Goal: Transaction & Acquisition: Purchase product/service

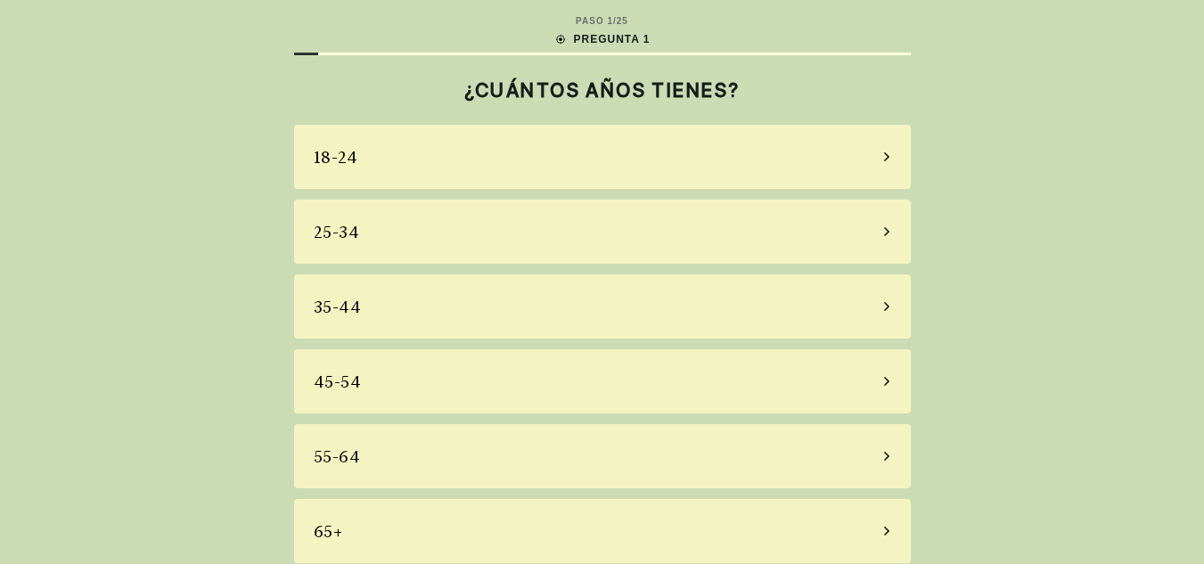
click at [361, 225] on div "25-34" at bounding box center [602, 232] width 617 height 64
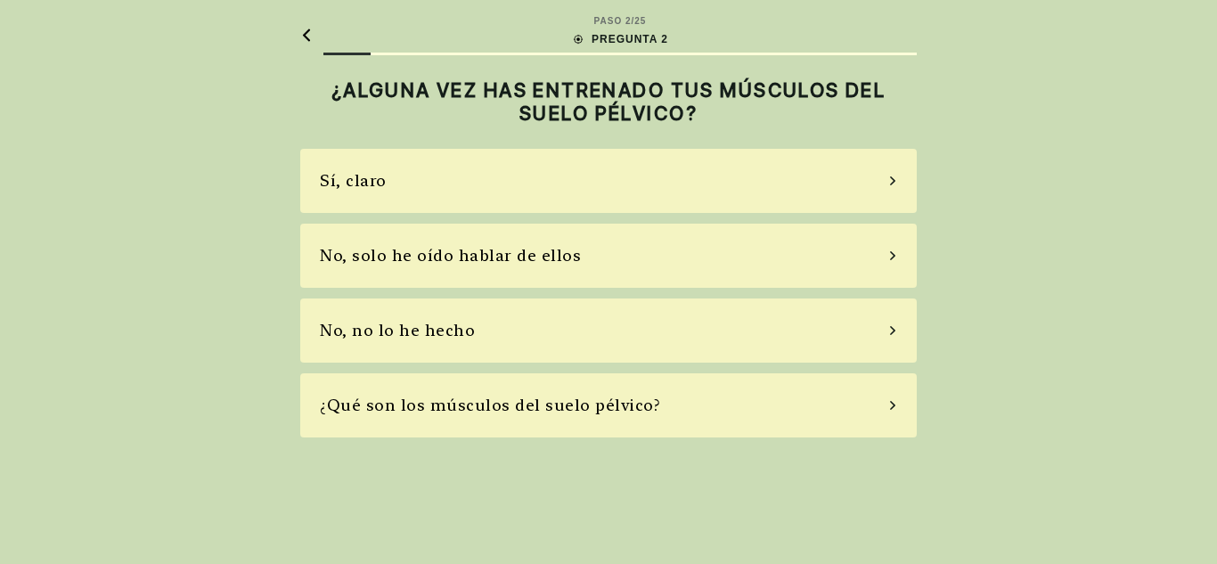
click at [409, 329] on div "No, no lo he hecho" at bounding box center [397, 330] width 155 height 24
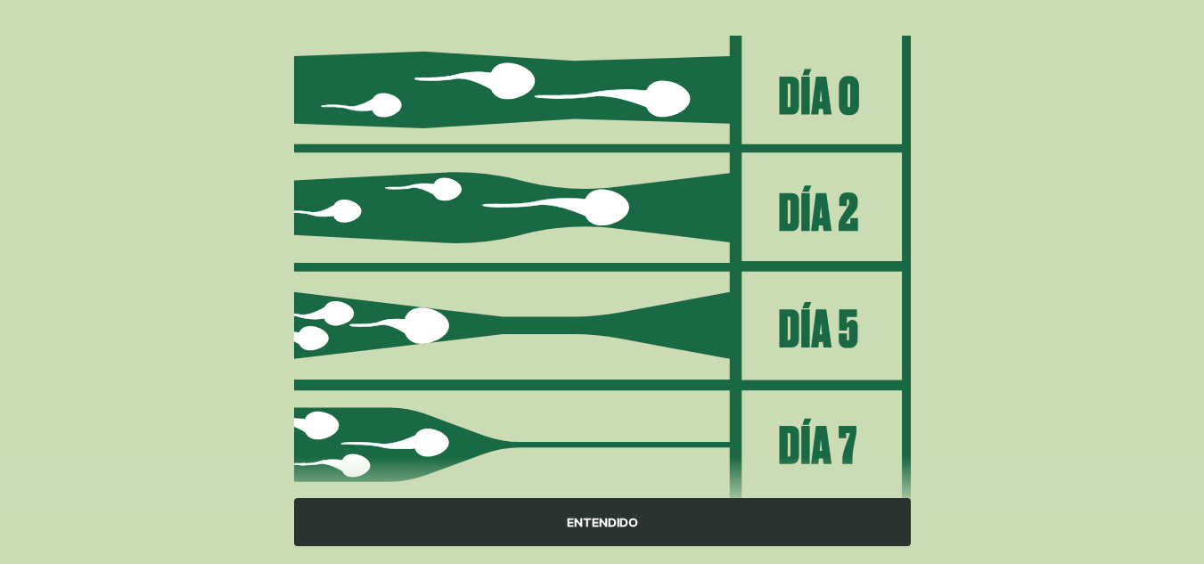
scroll to position [267, 0]
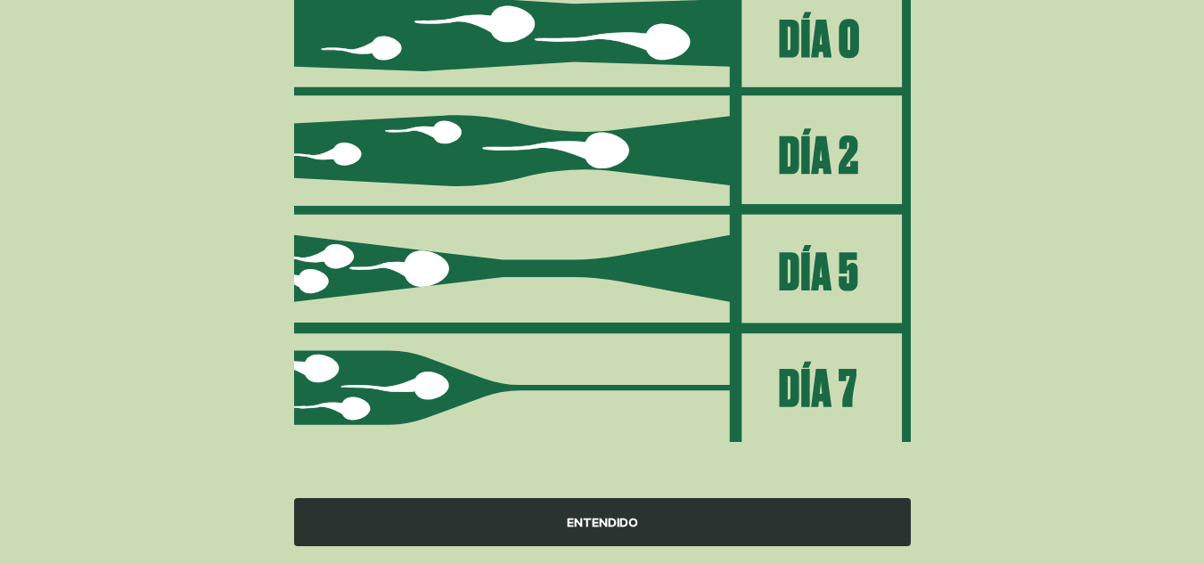
click at [522, 528] on div "ENTENDIDO" at bounding box center [602, 522] width 617 height 48
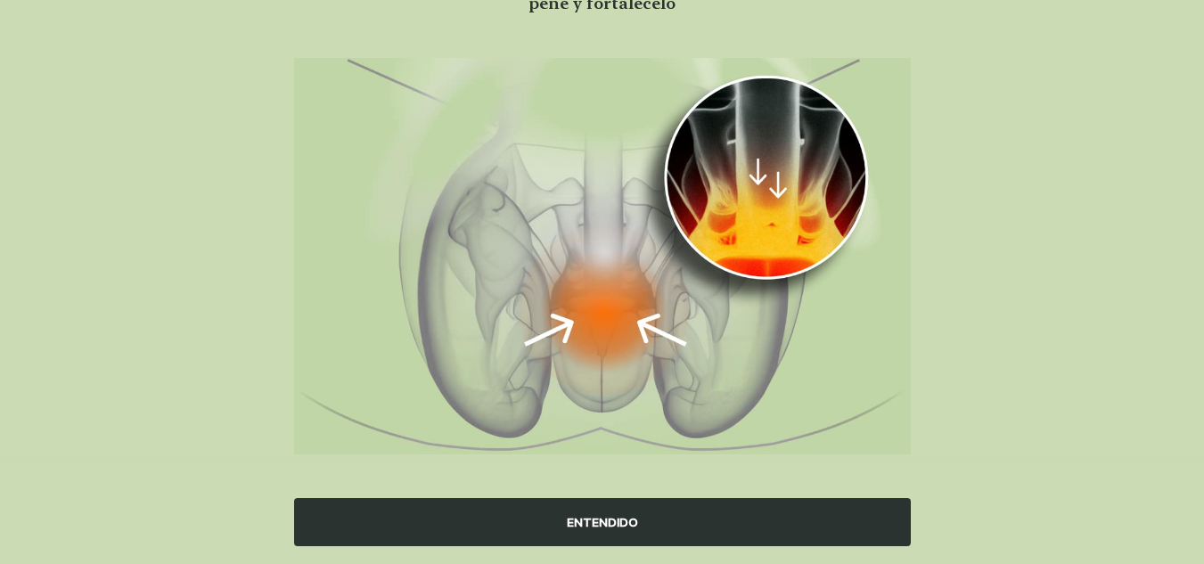
scroll to position [199, 0]
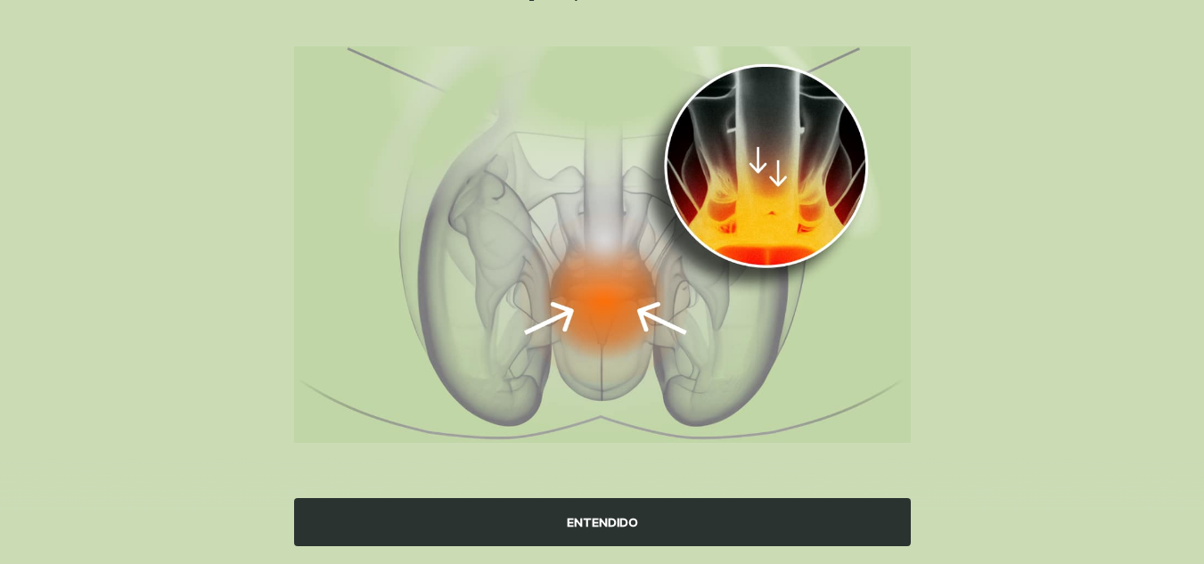
click at [490, 538] on div "ENTENDIDO" at bounding box center [602, 522] width 617 height 48
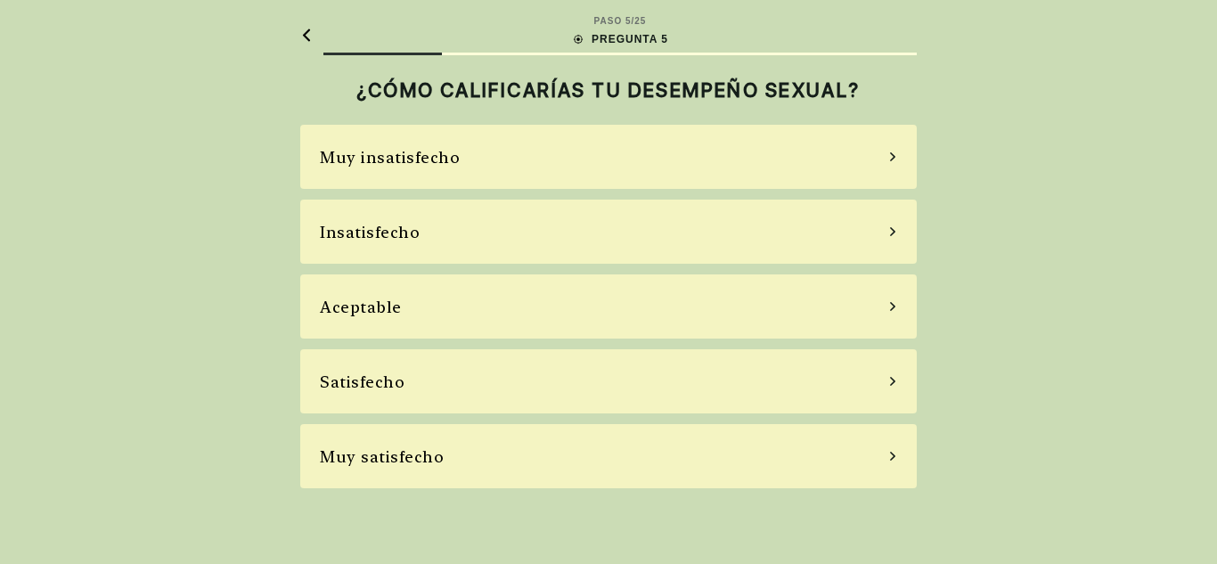
click at [381, 236] on div "Insatisfecho" at bounding box center [370, 232] width 100 height 24
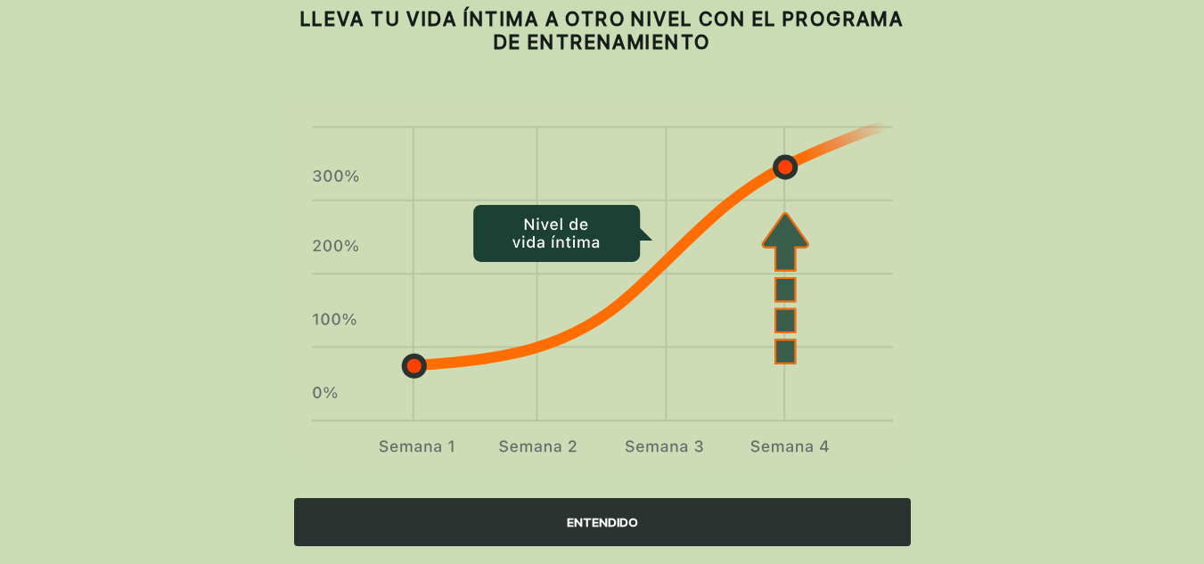
scroll to position [103, 0]
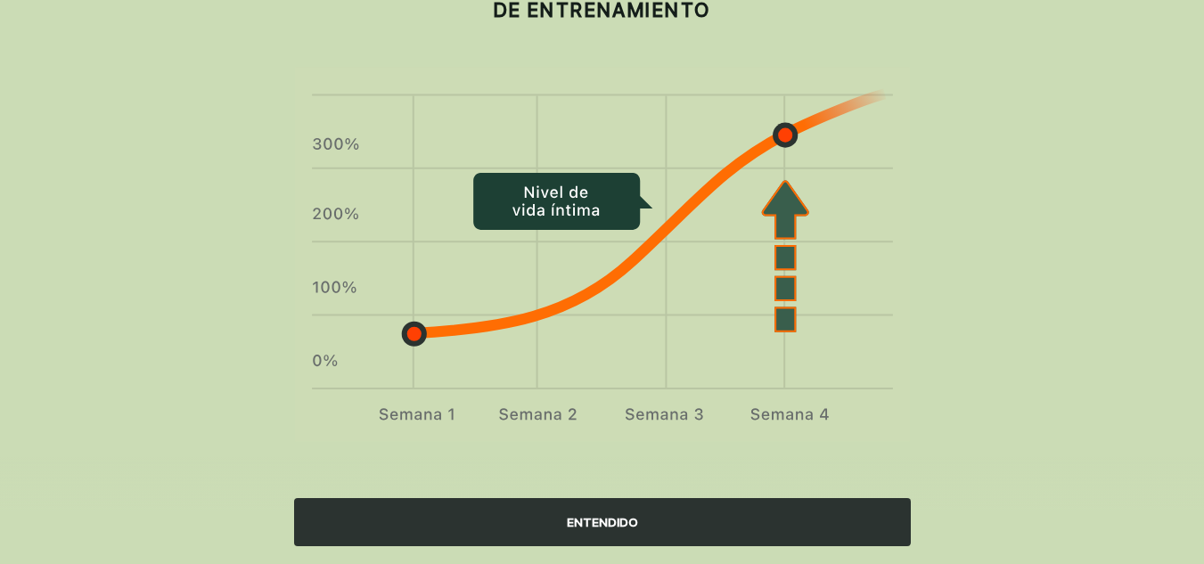
click at [514, 515] on div "ENTENDIDO" at bounding box center [602, 522] width 617 height 48
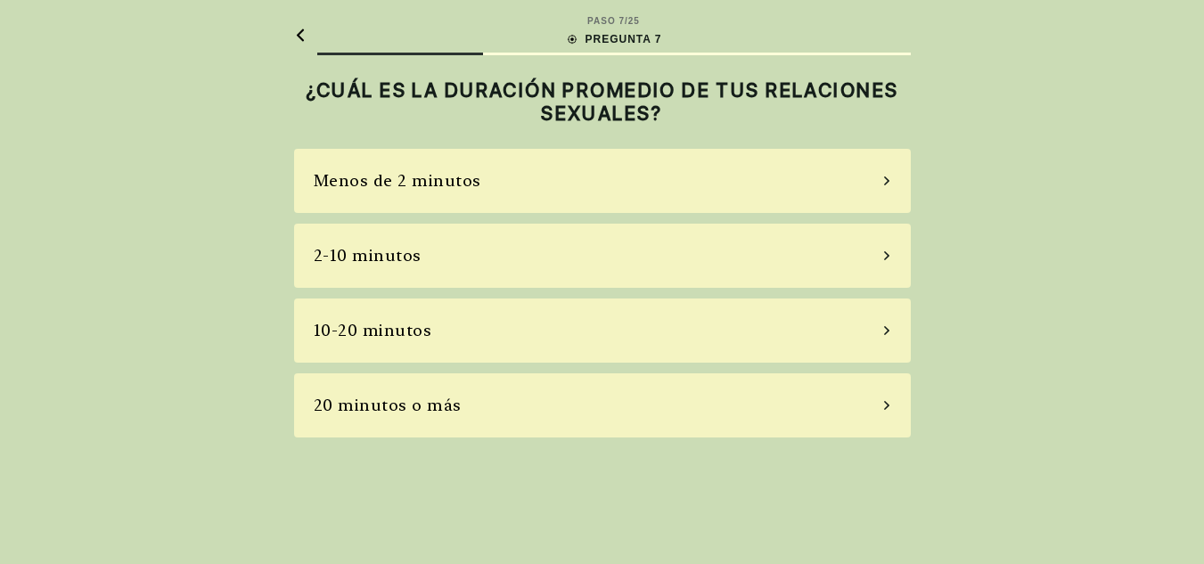
scroll to position [0, 0]
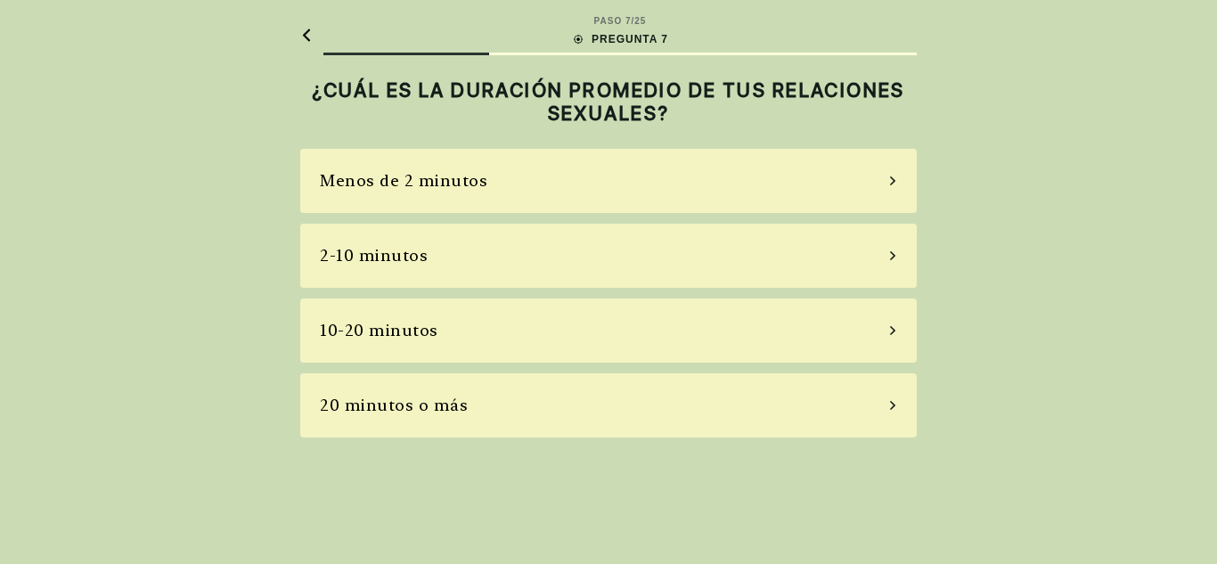
click at [403, 251] on div "2-10 minutos" at bounding box center [374, 255] width 108 height 24
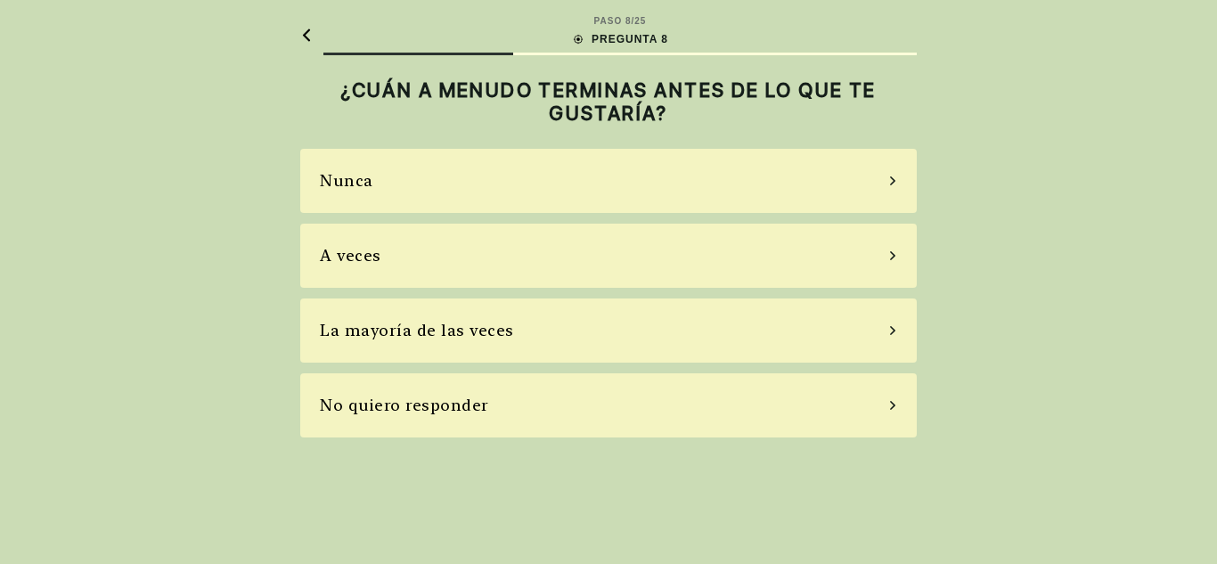
click at [468, 332] on div "La mayoría de las veces" at bounding box center [417, 330] width 194 height 24
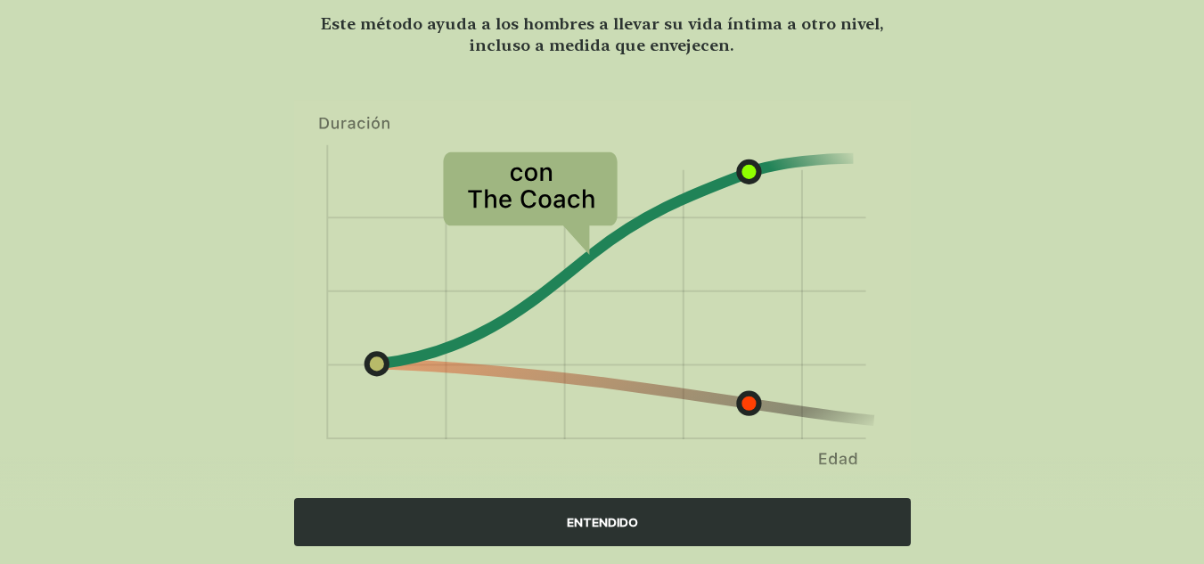
scroll to position [143, 0]
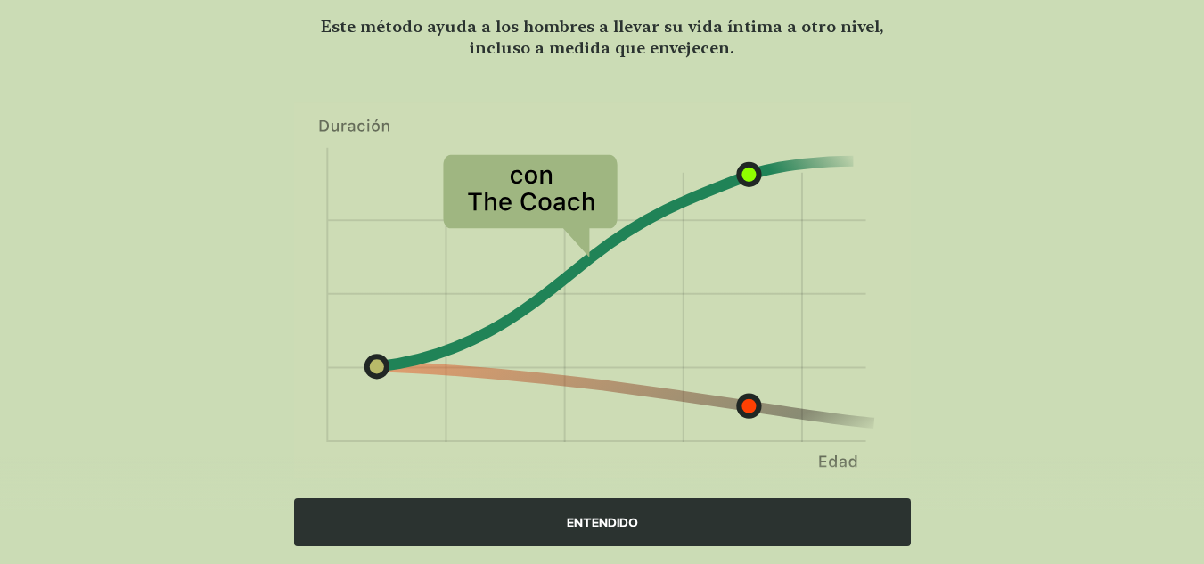
click at [456, 510] on div "ENTENDIDO" at bounding box center [602, 522] width 617 height 48
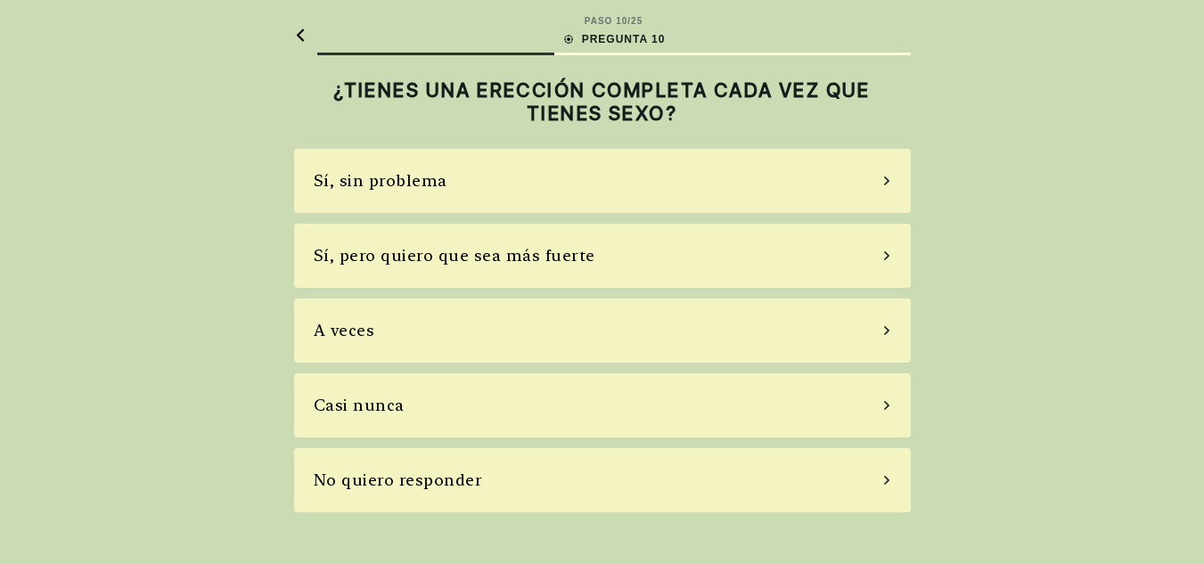
scroll to position [0, 0]
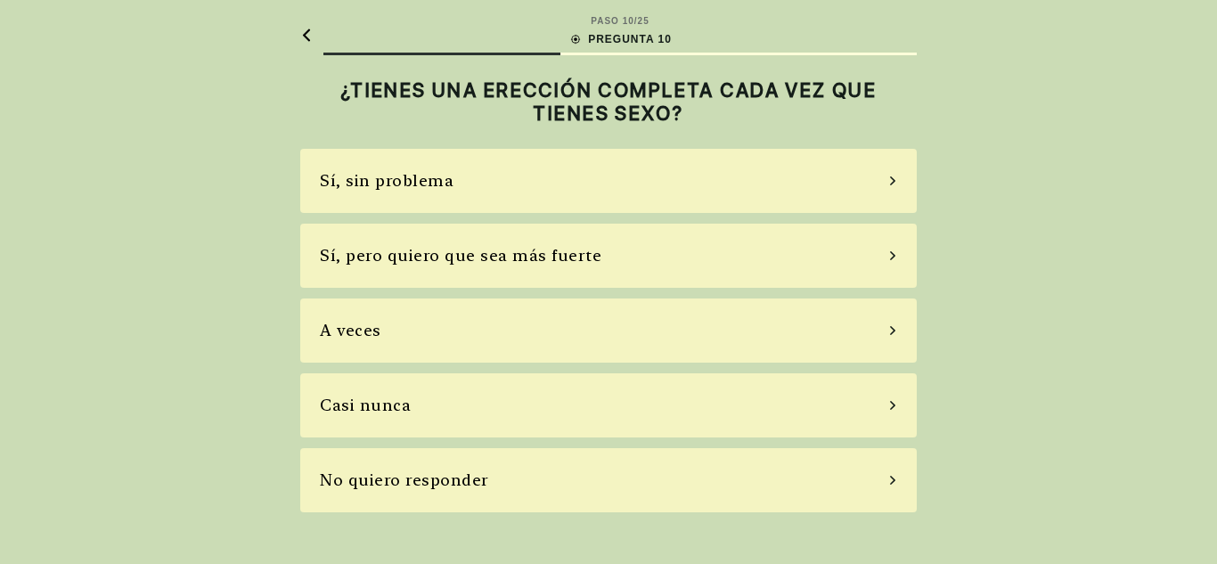
click at [423, 249] on div "Sí, pero quiero que sea más fuerte" at bounding box center [461, 255] width 282 height 24
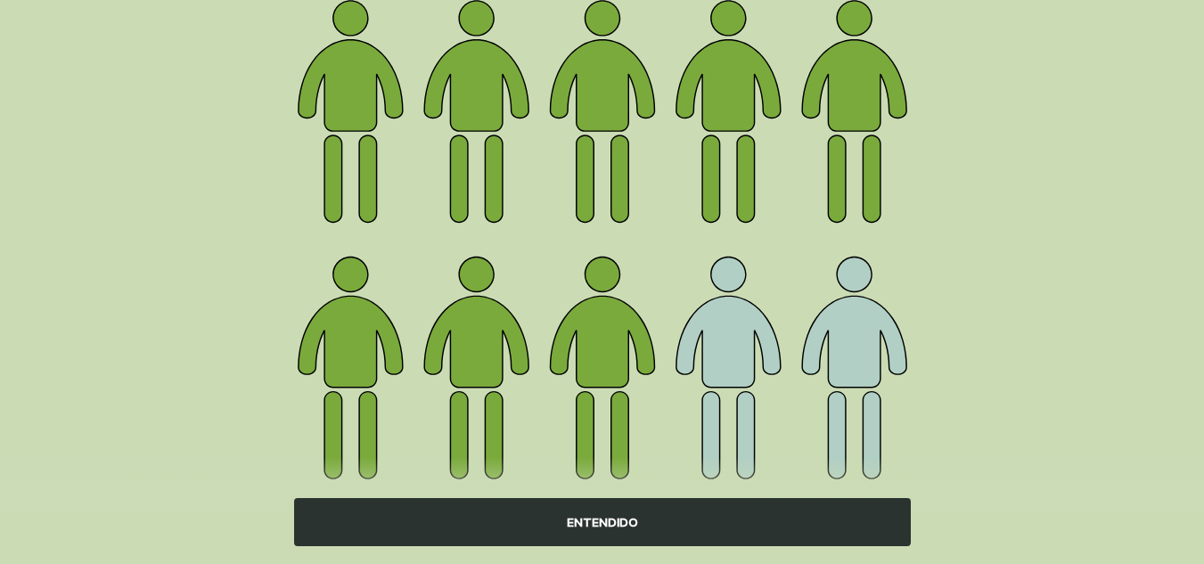
scroll to position [302, 0]
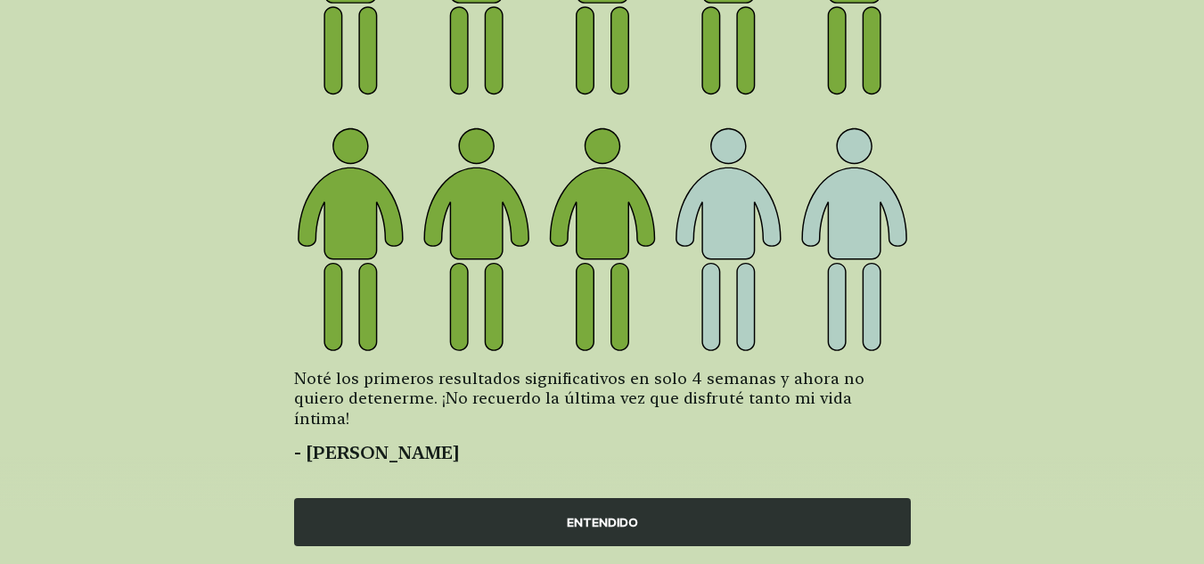
click at [484, 525] on div "ENTENDIDO" at bounding box center [602, 522] width 617 height 48
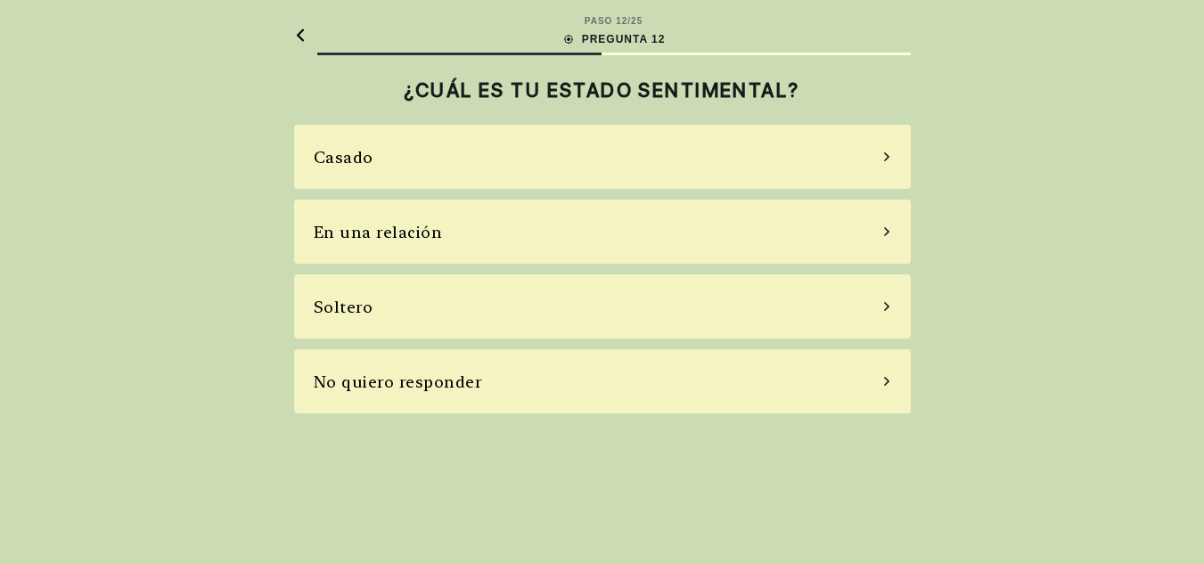
scroll to position [0, 0]
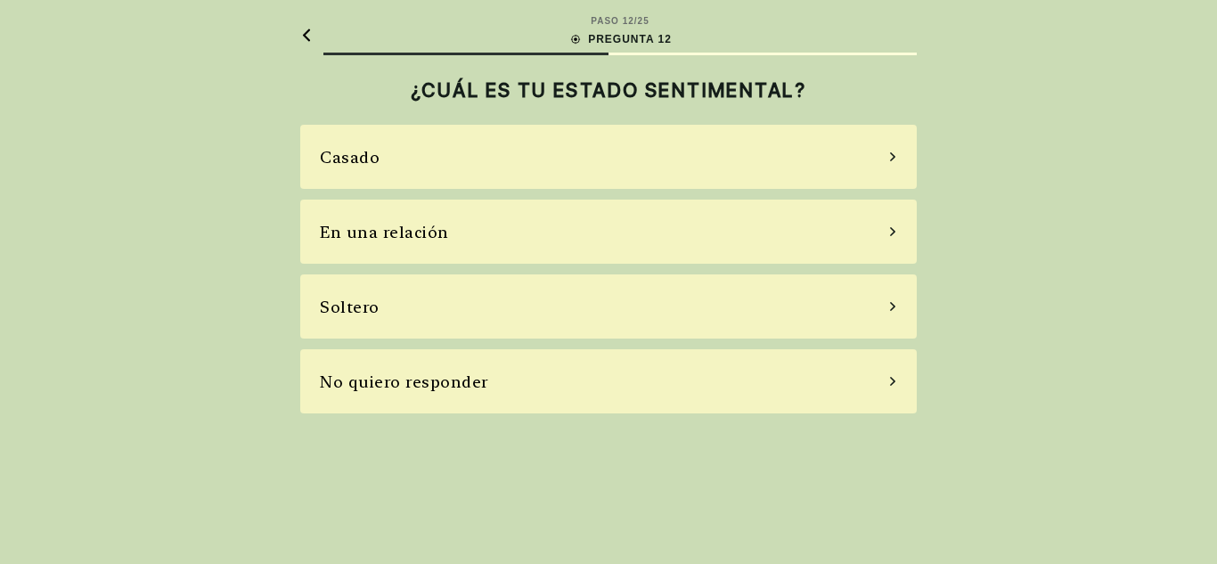
click at [413, 293] on div "Soltero" at bounding box center [608, 306] width 617 height 64
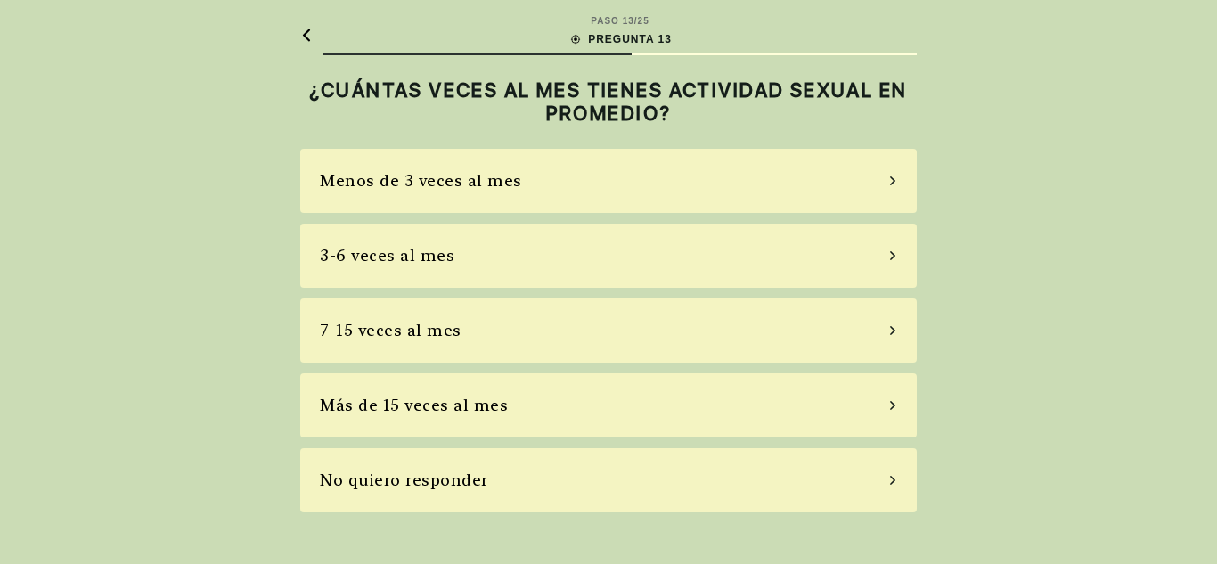
click at [367, 462] on div "No quiero responder" at bounding box center [608, 480] width 617 height 64
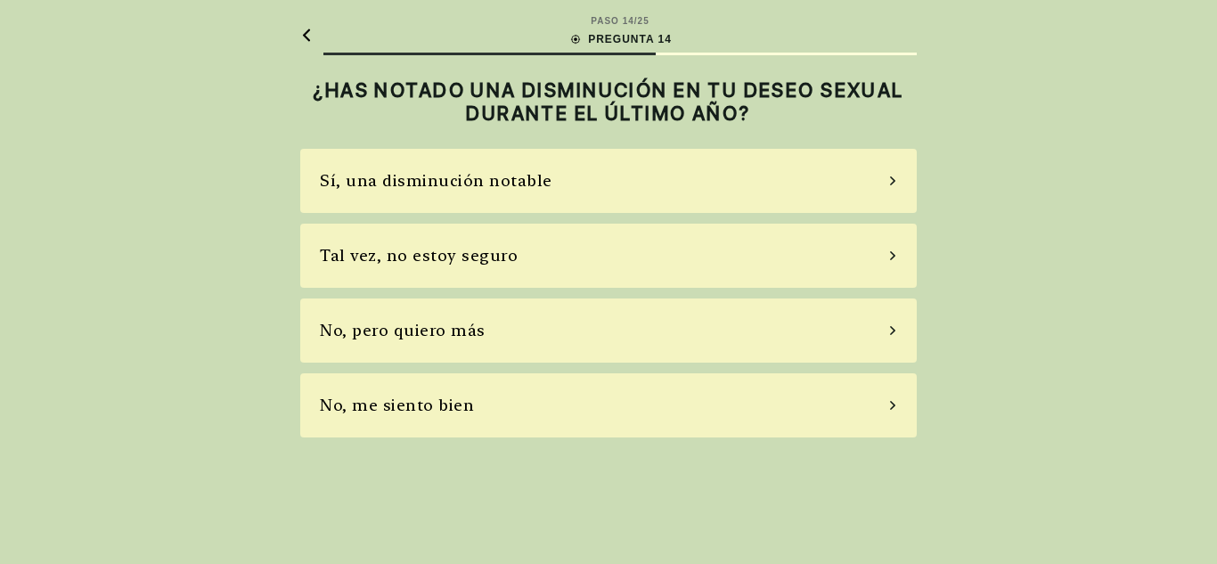
click at [403, 176] on div "Sí, una disminución notable" at bounding box center [436, 180] width 233 height 24
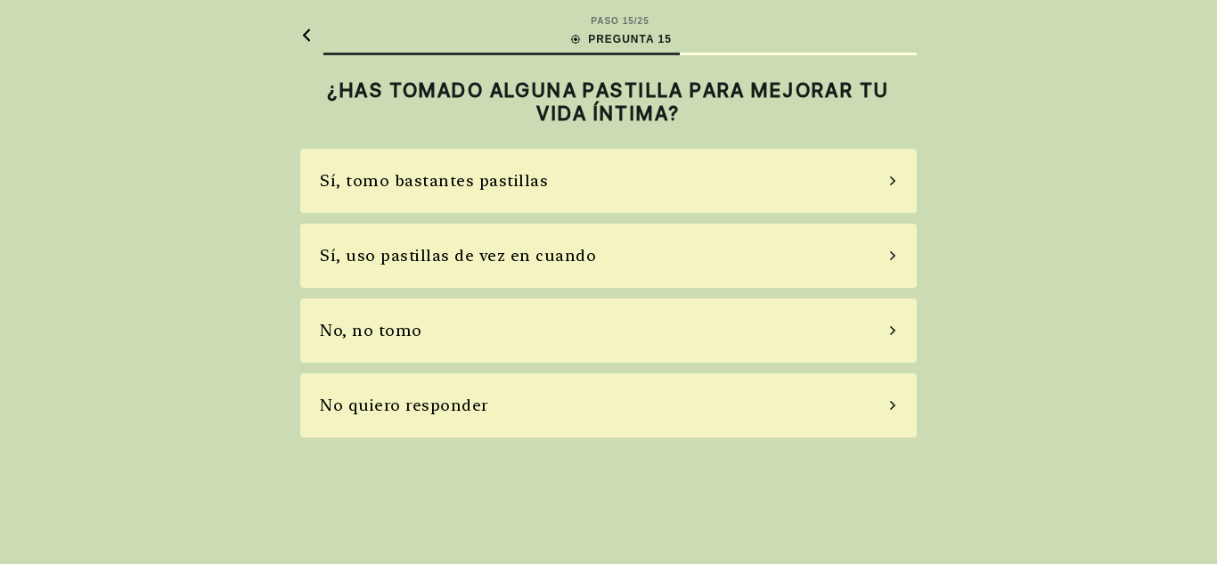
click at [391, 326] on div "No, no tomo" at bounding box center [371, 330] width 102 height 24
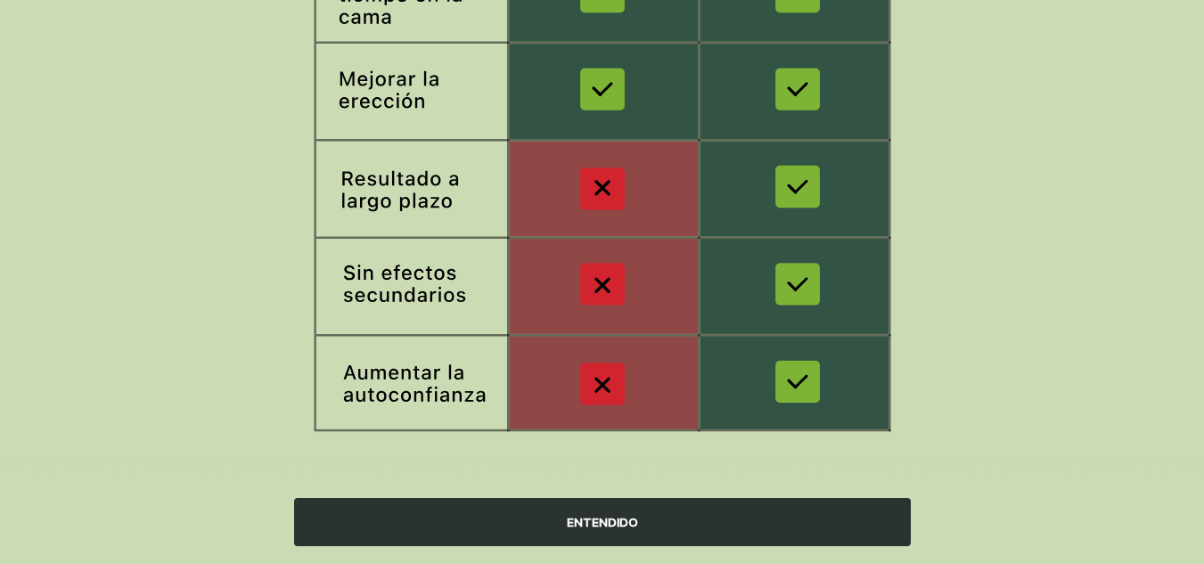
scroll to position [381, 0]
click at [461, 511] on div "ENTENDIDO" at bounding box center [602, 522] width 617 height 48
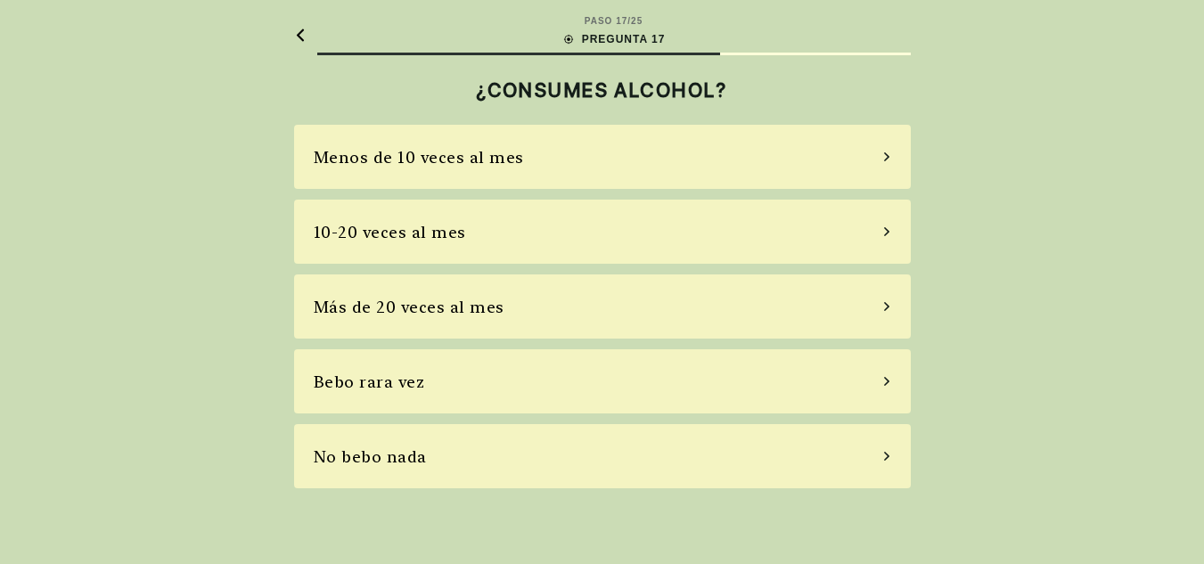
scroll to position [0, 0]
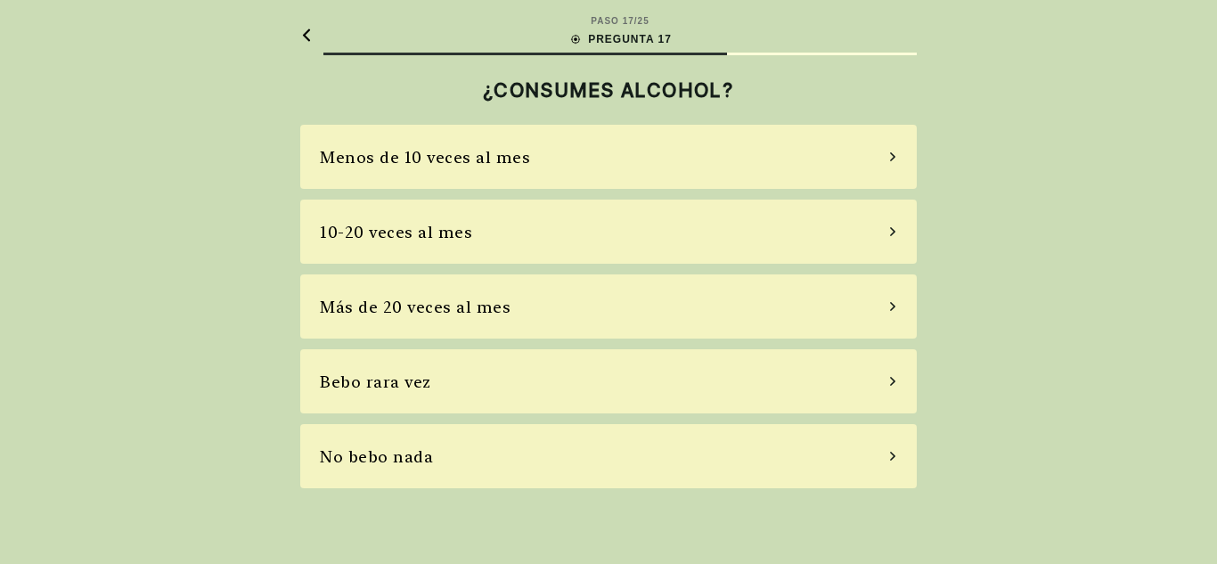
click at [418, 368] on div "Bebo rara vez" at bounding box center [608, 381] width 617 height 64
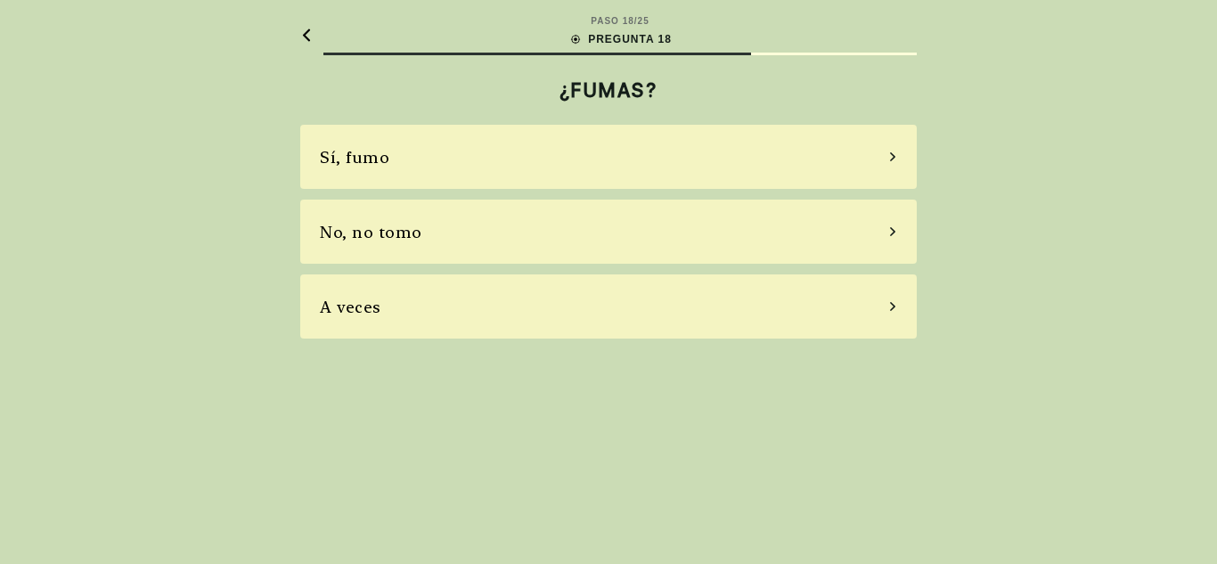
click at [473, 236] on div "No, no tomo" at bounding box center [608, 232] width 617 height 64
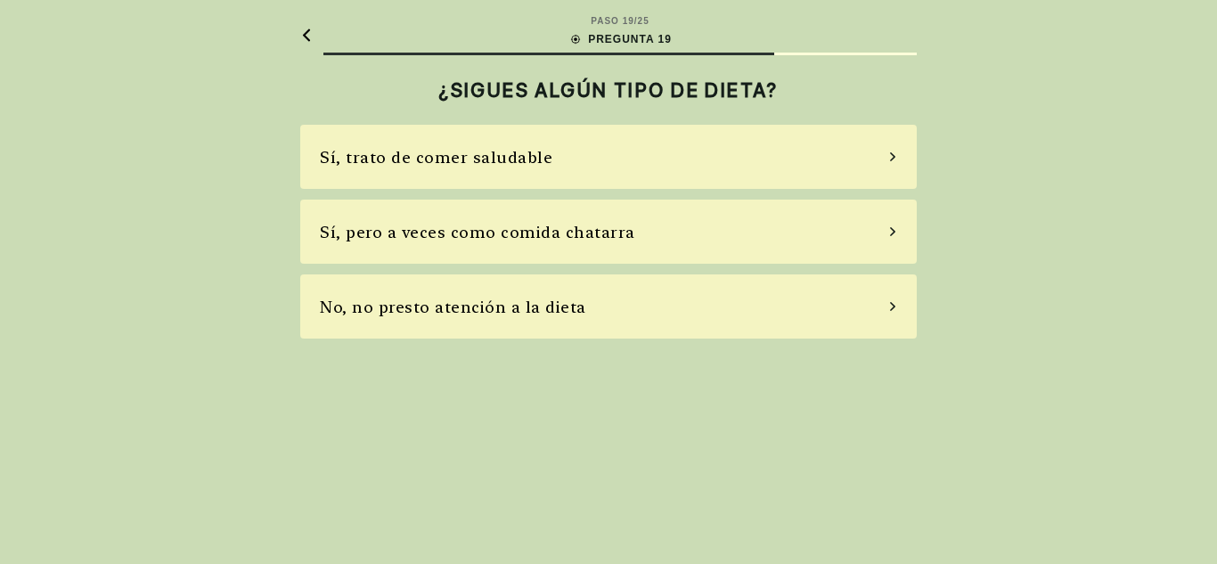
click at [447, 305] on div "No, no presto atención a la dieta" at bounding box center [453, 307] width 266 height 24
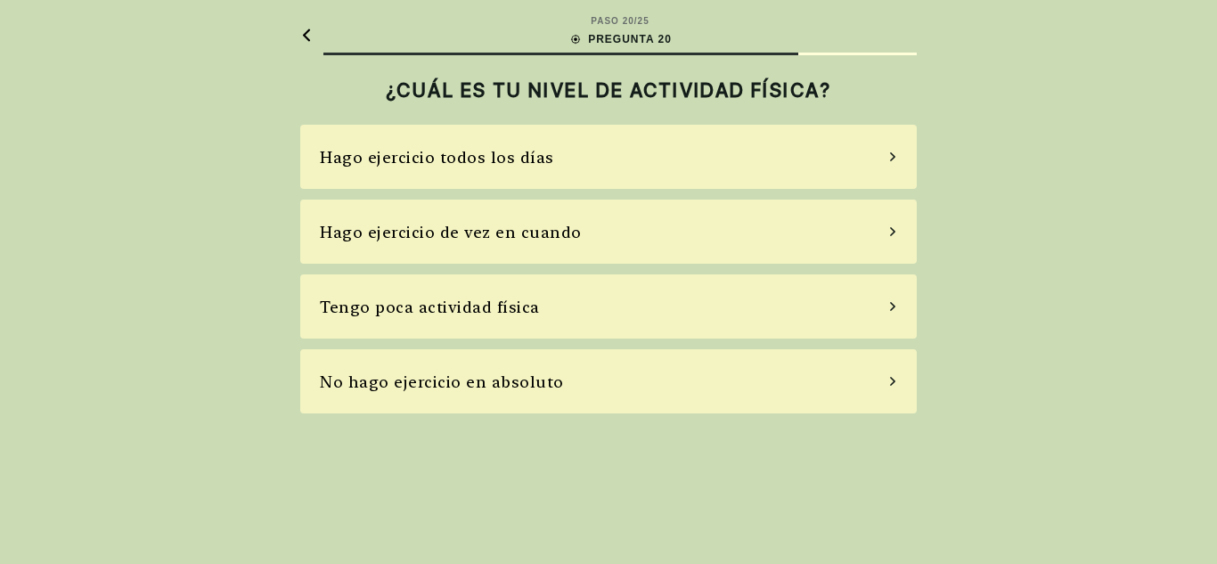
click at [459, 235] on div "Hago ejercicio de vez en cuando" at bounding box center [451, 232] width 262 height 24
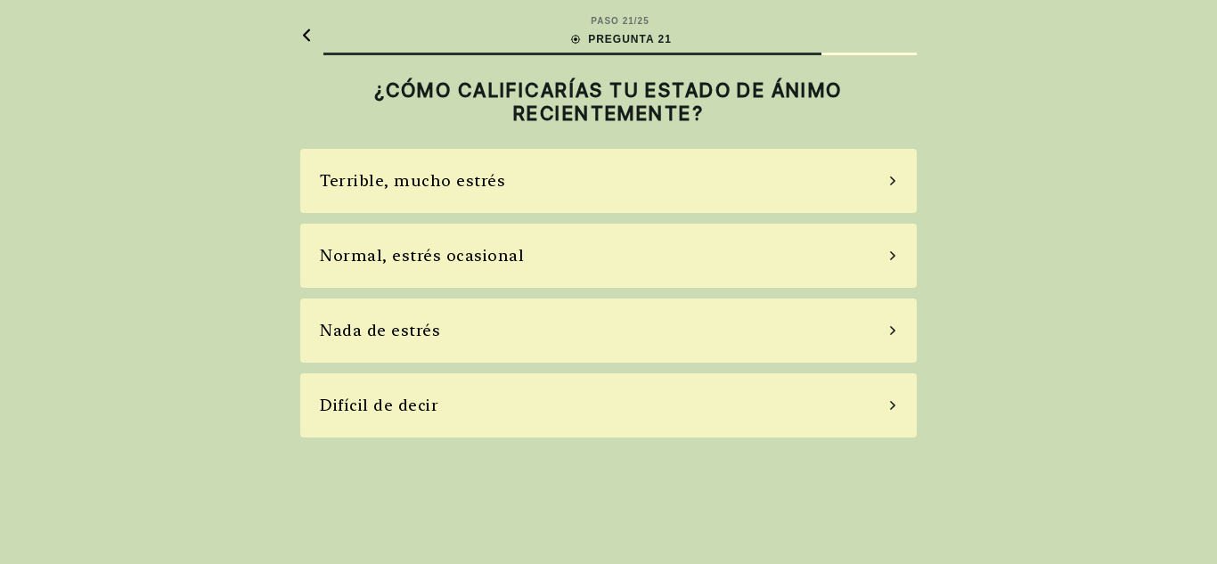
click at [405, 253] on div "Normal, estrés ocasional" at bounding box center [422, 255] width 204 height 24
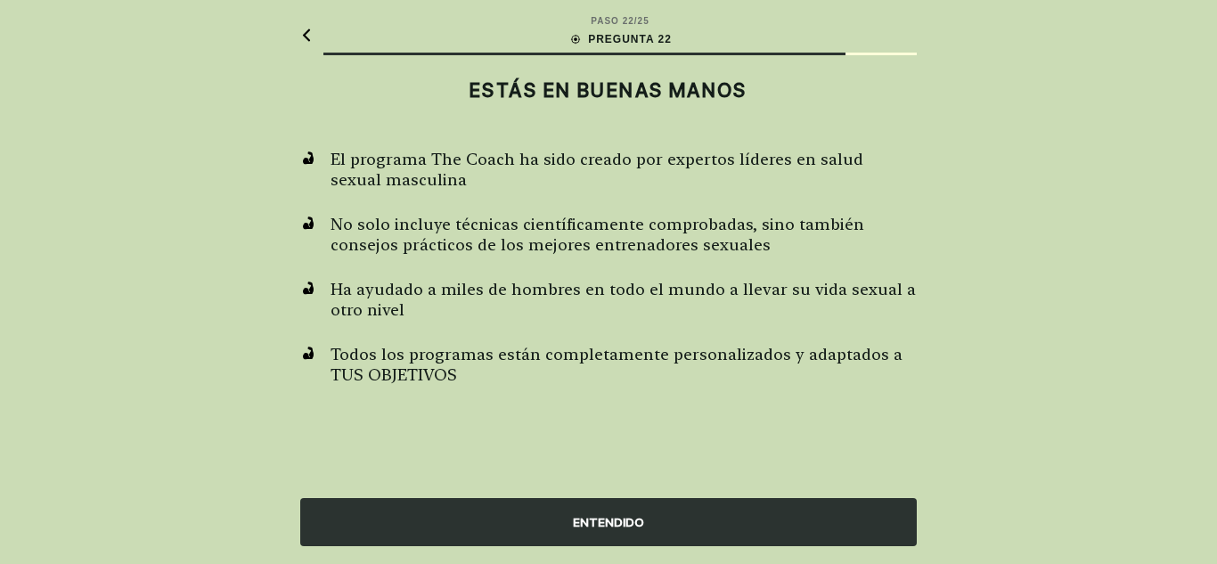
click at [479, 510] on div "ENTENDIDO" at bounding box center [608, 522] width 617 height 48
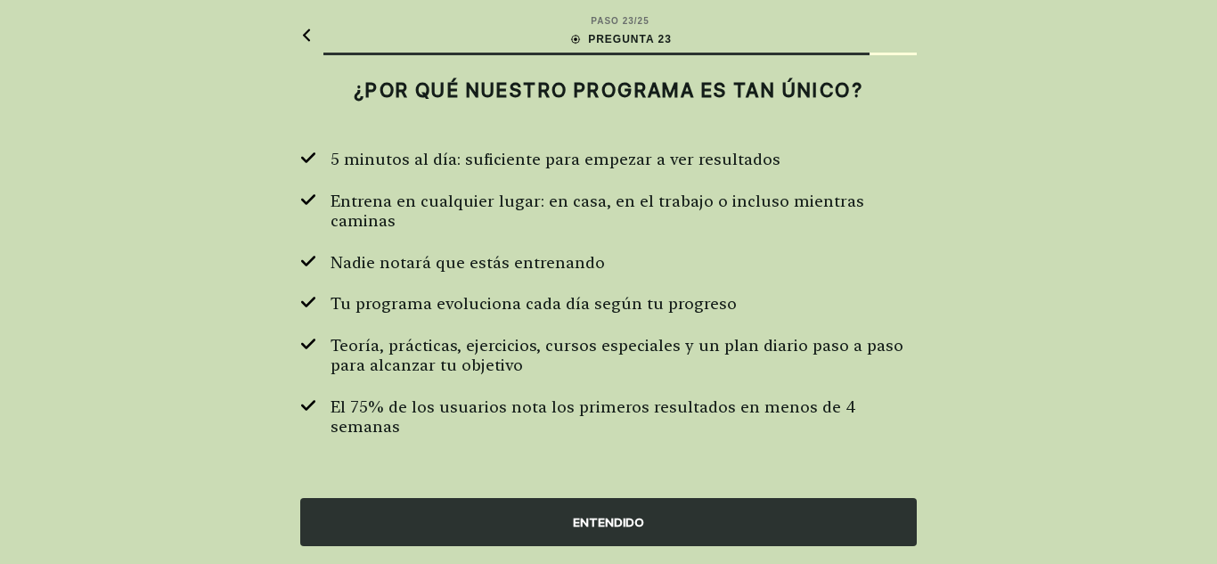
click at [584, 510] on div "ENTENDIDO" at bounding box center [608, 522] width 617 height 48
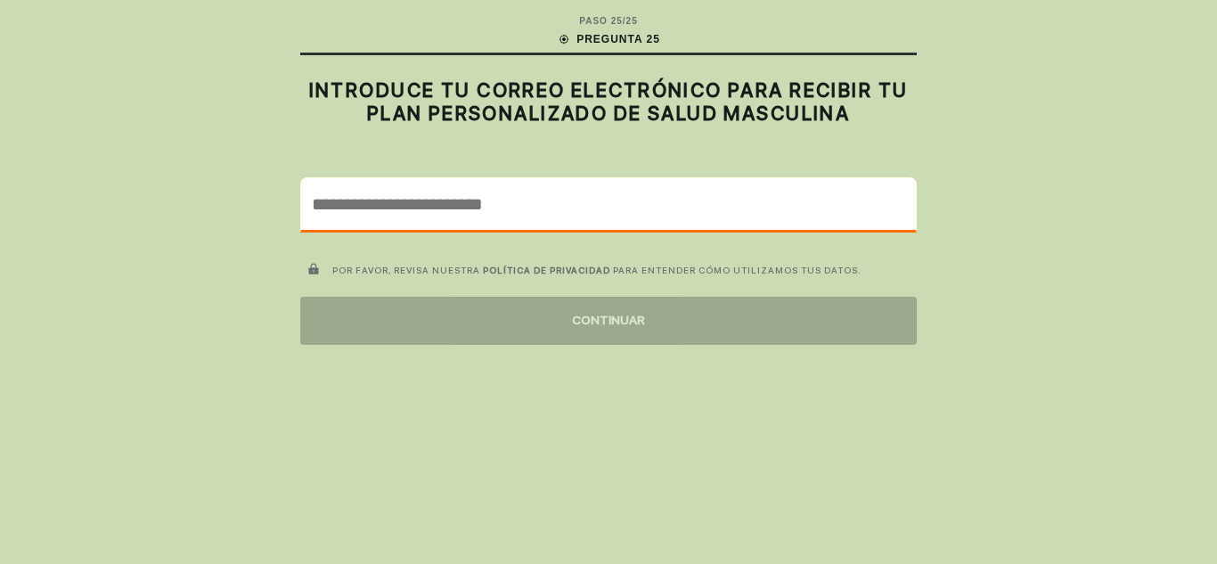
click at [452, 209] on input "email" at bounding box center [608, 204] width 615 height 52
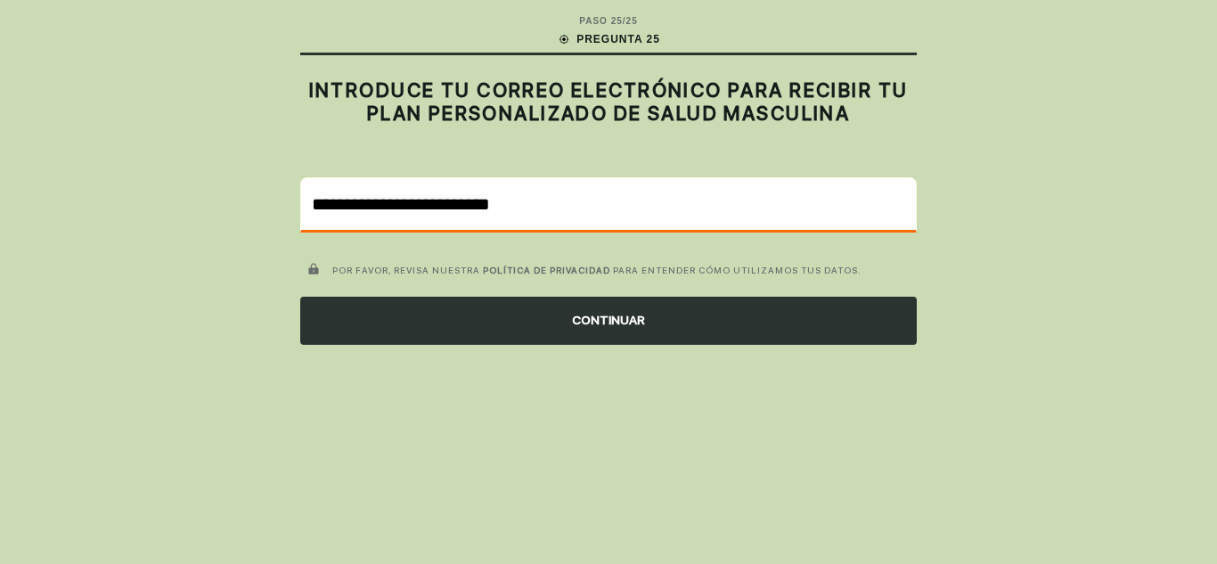
type input "**********"
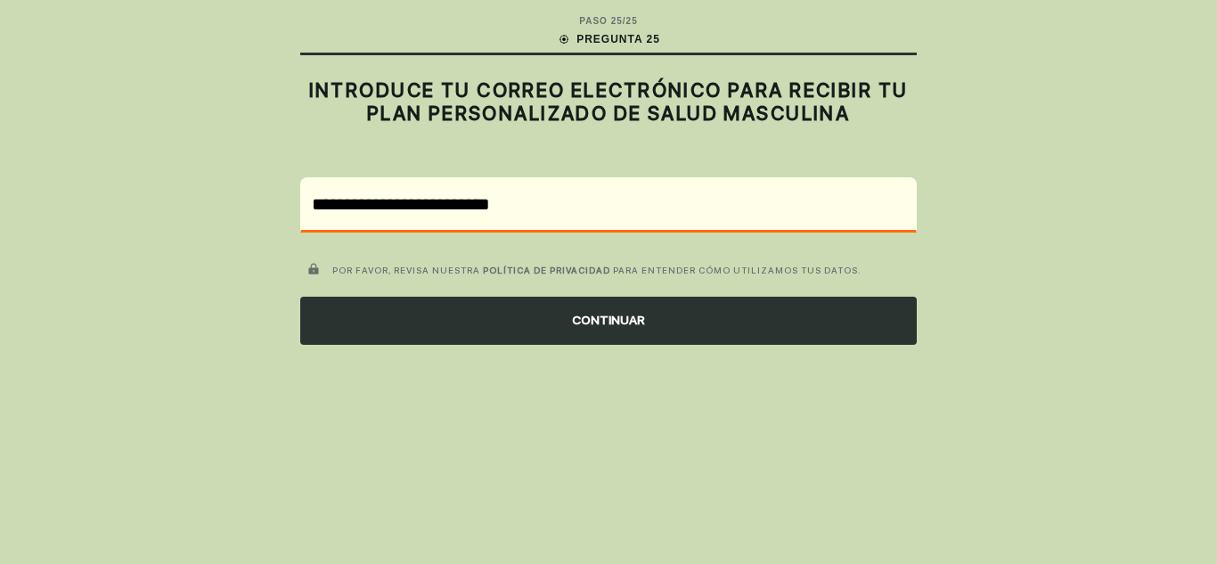
click at [471, 329] on div "CONTINUAR" at bounding box center [608, 321] width 617 height 48
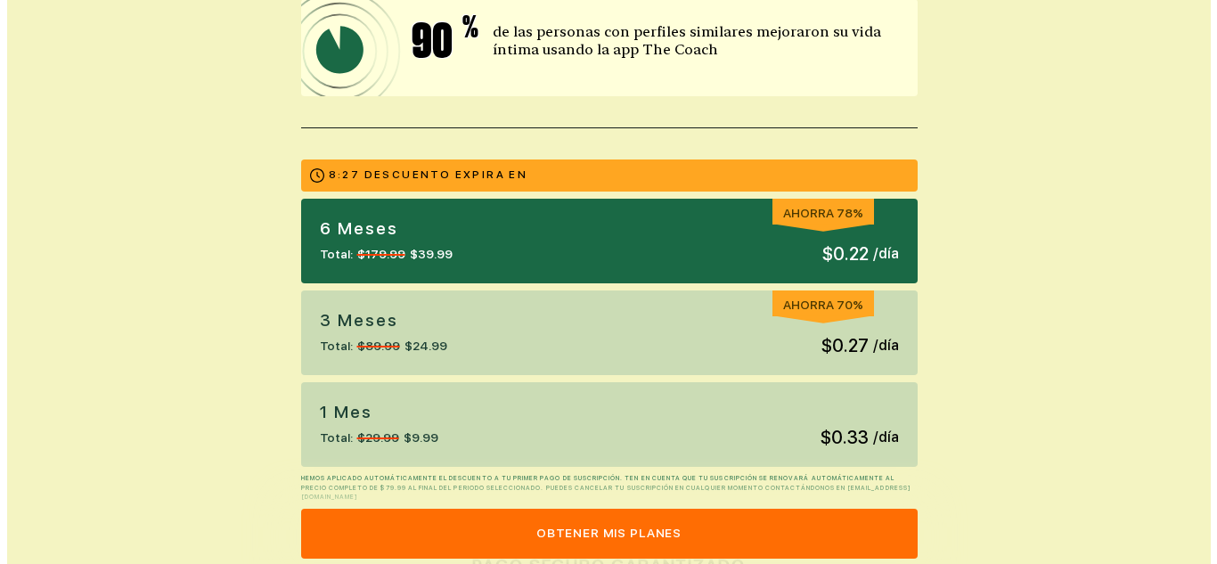
scroll to position [392, 0]
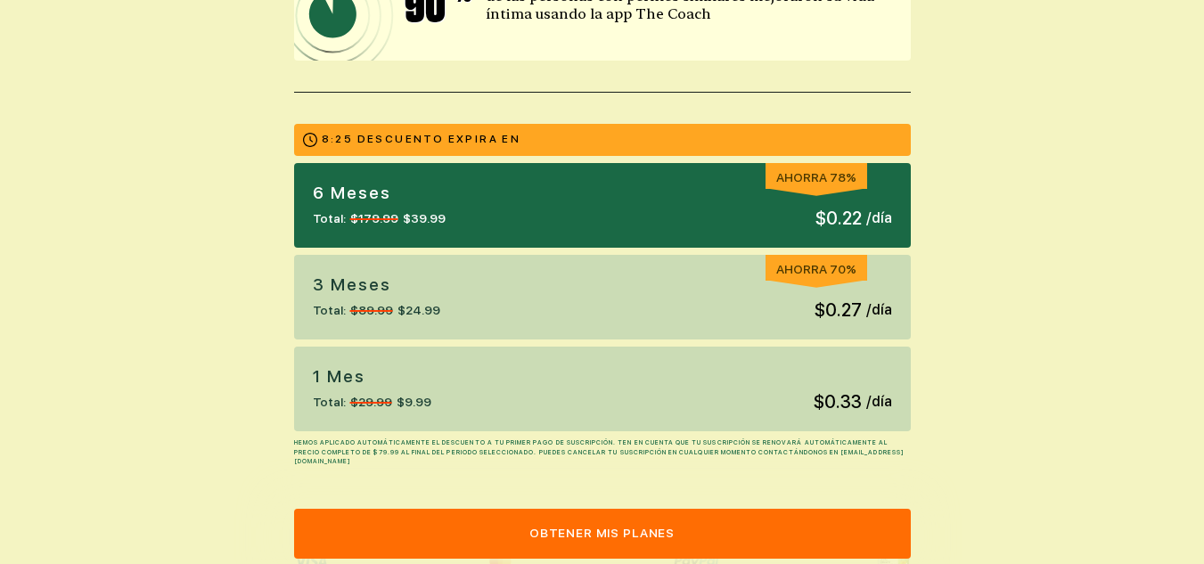
click at [618, 533] on button "Obtener mis planes" at bounding box center [602, 534] width 617 height 50
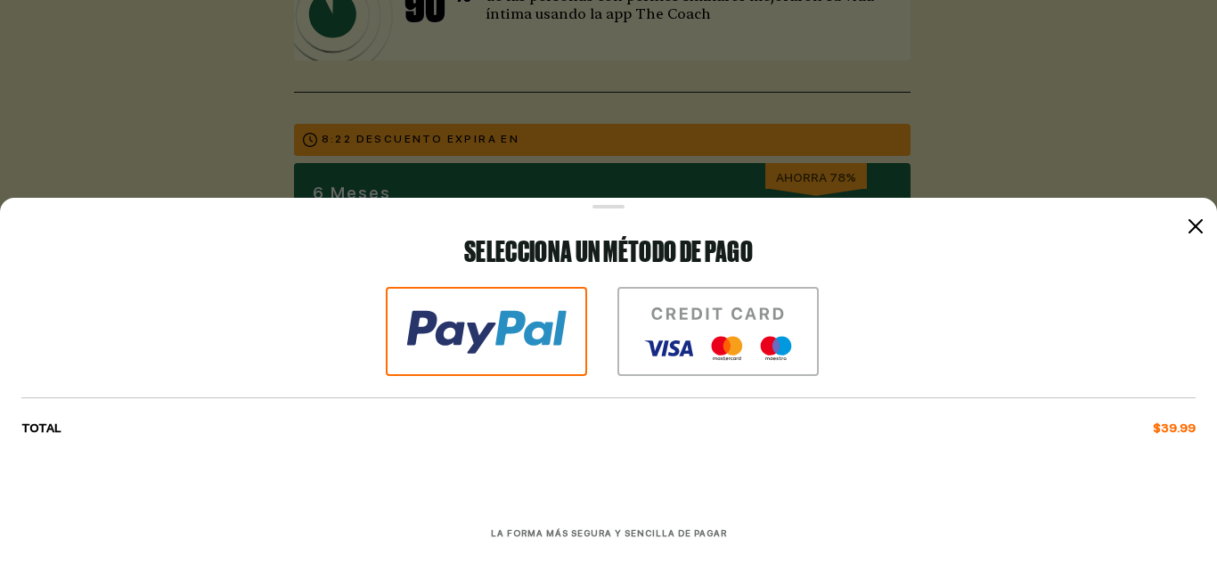
click at [727, 334] on img at bounding box center [718, 331] width 201 height 89
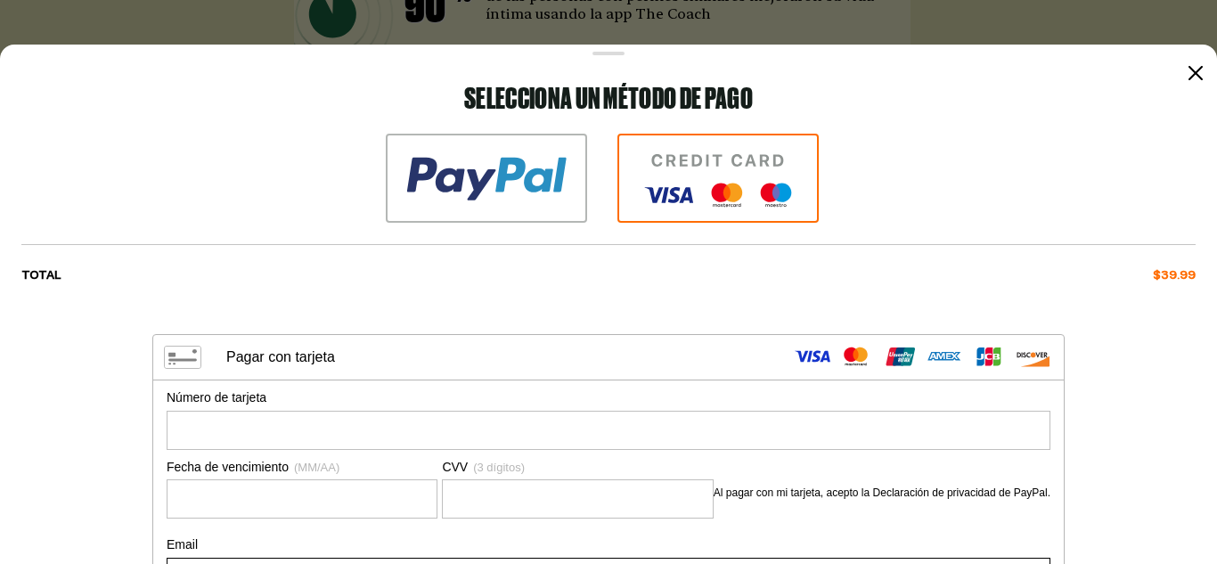
click at [110, 358] on div "Selecciona un método de pago TOTAL $39.99 Visa MasterCard Union Pay American Ex…" at bounding box center [608, 397] width 1175 height 626
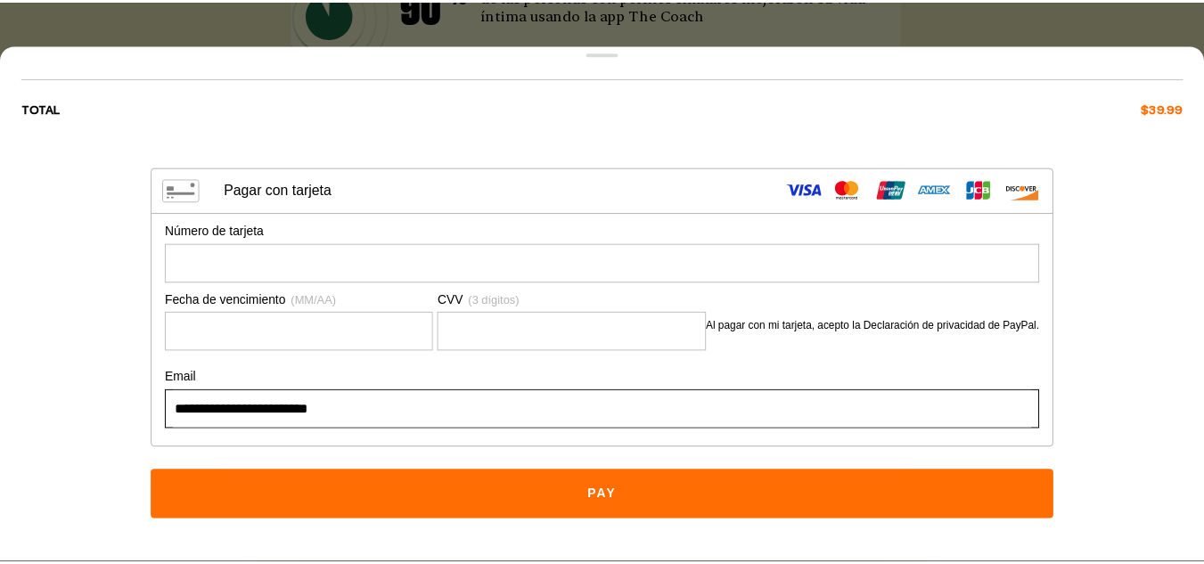
scroll to position [0, 0]
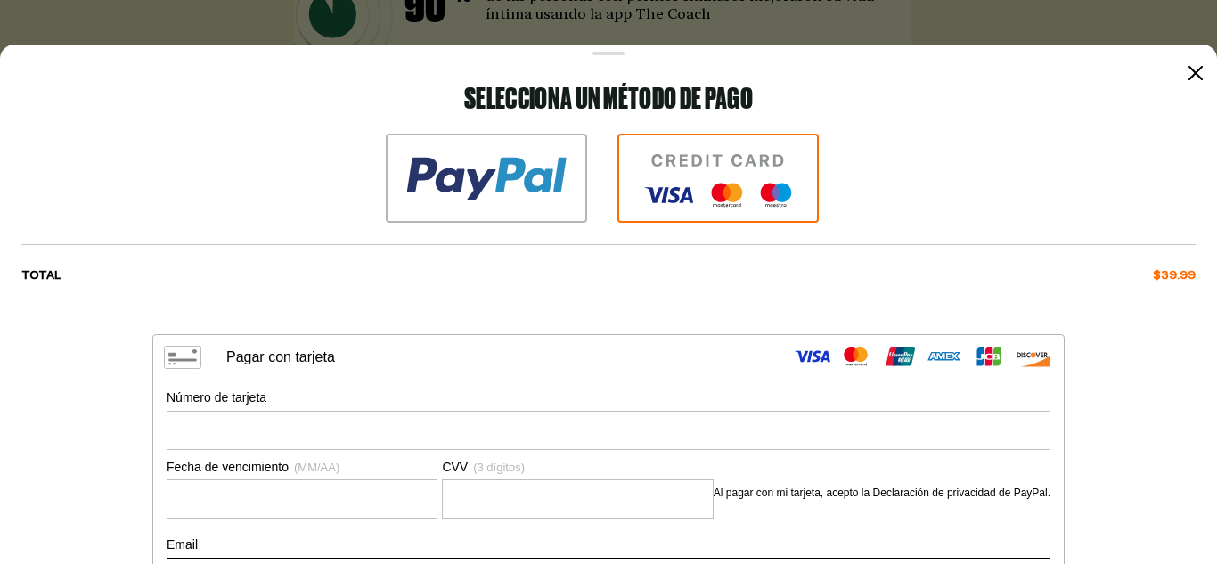
click at [1189, 76] on icon at bounding box center [1196, 73] width 14 height 14
